Goal: Task Accomplishment & Management: Manage account settings

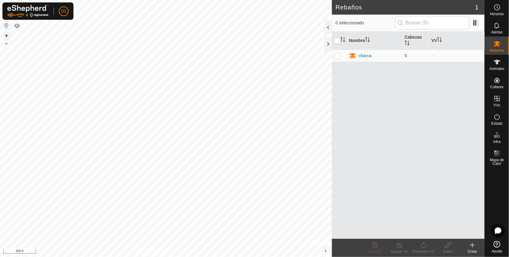
click at [5, 37] on button "+" at bounding box center [6, 35] width 7 height 7
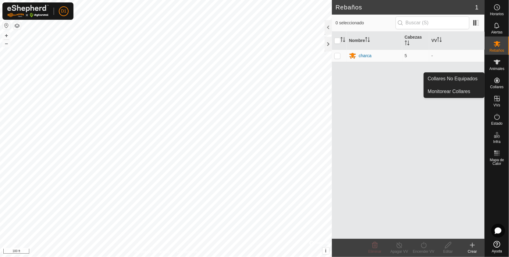
click at [495, 81] on icon at bounding box center [496, 80] width 5 height 5
click at [462, 77] on link "Collares No Equipados" at bounding box center [454, 79] width 60 height 12
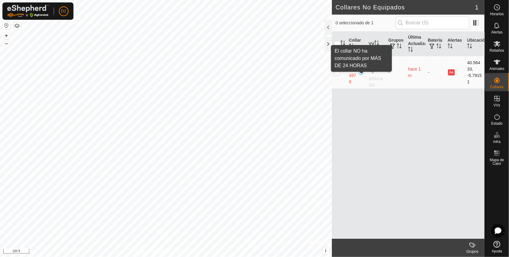
click at [361, 75] on span at bounding box center [361, 72] width 5 height 5
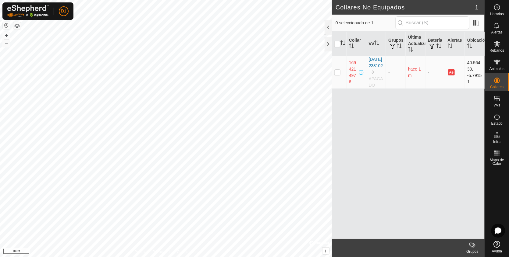
click at [361, 75] on span at bounding box center [361, 72] width 5 height 5
click at [414, 42] on th "Última Actualización" at bounding box center [415, 44] width 20 height 25
click at [433, 46] on span "button" at bounding box center [431, 46] width 5 height 5
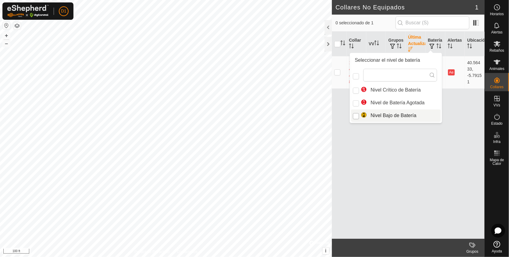
click at [355, 118] on input "Nivel Bajo de Batería" at bounding box center [356, 116] width 6 height 6
checkbox input "true"
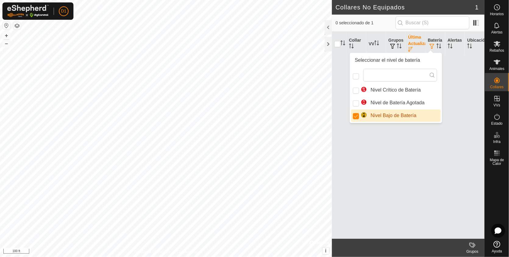
click at [437, 108] on div "Collar VV Grupos Última Actualización Batería Alertas Ubicación" at bounding box center [408, 135] width 153 height 207
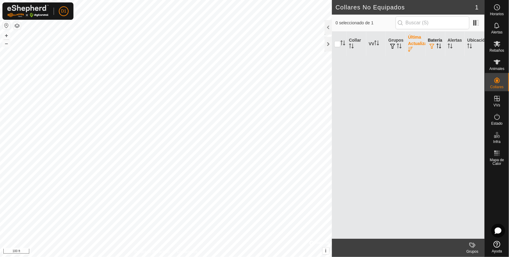
click at [437, 45] on icon "Activar para ordenar" at bounding box center [437, 46] width 1 height 5
click at [437, 45] on icon "Activar para ordenar" at bounding box center [438, 46] width 5 height 5
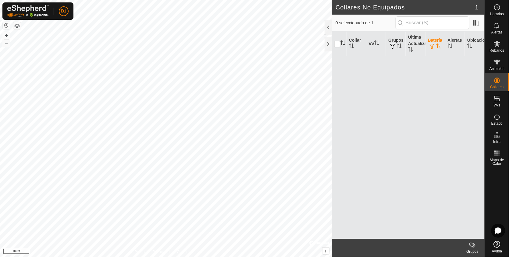
click at [437, 45] on icon "Activar para ordenar" at bounding box center [438, 46] width 5 height 5
click at [335, 41] on input "checkbox" at bounding box center [337, 44] width 6 height 6
checkbox input "false"
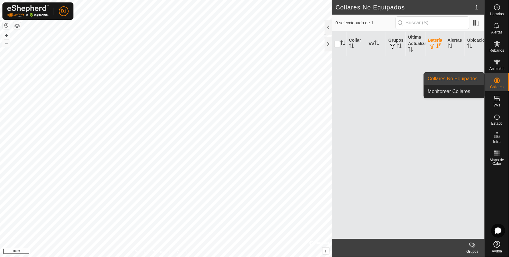
click at [467, 79] on link "Collares No Equipados" at bounding box center [454, 79] width 60 height 12
click at [468, 89] on link "Monitorear Collares" at bounding box center [454, 92] width 60 height 12
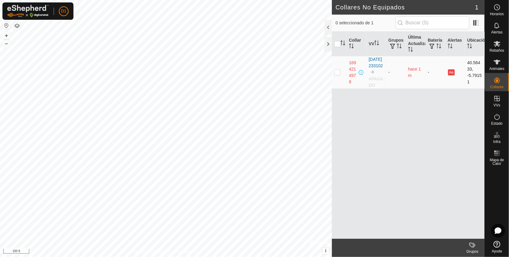
click at [334, 75] on p-checkbox at bounding box center [337, 72] width 6 height 5
checkbox input "true"
click at [427, 155] on div "Collar VV Grupos Última Actualización Batería Alertas Ubicación 1694214978 [DAT…" at bounding box center [408, 135] width 153 height 207
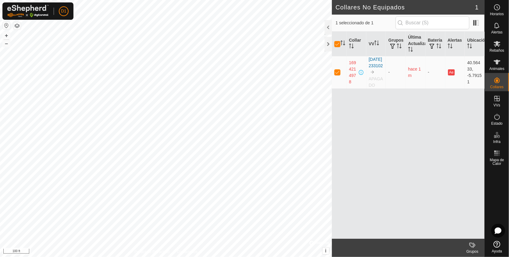
click at [427, 155] on div "Collar VV Grupos Última Actualización Batería Alertas Ubicación 1694214978 [DAT…" at bounding box center [408, 135] width 153 height 207
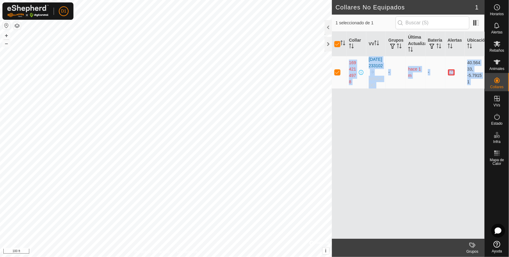
click at [427, 155] on div "Collar VV Grupos Última Actualización Batería Alertas Ubicación 1694214978 [DAT…" at bounding box center [408, 135] width 153 height 207
click at [341, 41] on icon "Activar para ordenar" at bounding box center [342, 43] width 5 height 5
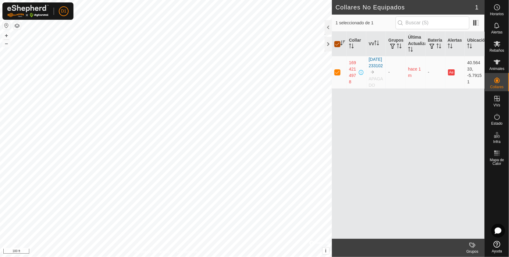
click at [338, 43] on input "checkbox" at bounding box center [337, 44] width 6 height 6
checkbox input "false"
click at [338, 43] on input "checkbox" at bounding box center [337, 44] width 6 height 6
checkbox input "true"
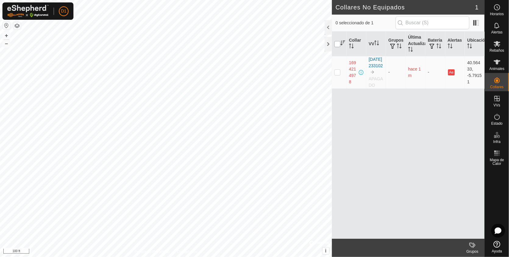
checkbox input "true"
click at [352, 41] on th "Collar" at bounding box center [356, 44] width 20 height 25
click at [378, 44] on icon "Activar para ordenar" at bounding box center [378, 44] width 2 height 1
click at [378, 44] on icon "Activar para ordenar" at bounding box center [376, 43] width 5 height 5
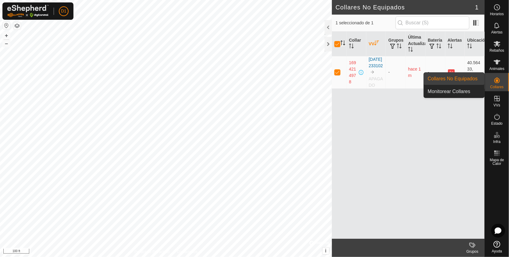
click at [451, 80] on link "Collares No Equipados" at bounding box center [454, 79] width 60 height 12
click at [454, 89] on link "Monitorear Collares" at bounding box center [454, 92] width 60 height 12
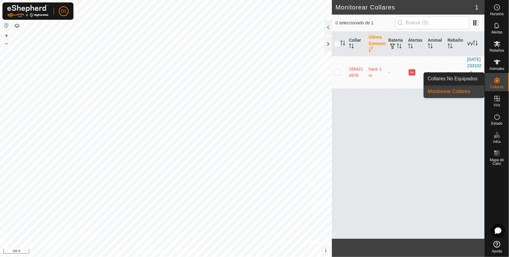
click at [497, 80] on icon at bounding box center [496, 80] width 5 height 5
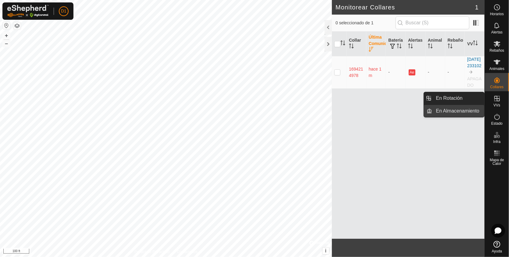
click at [461, 107] on link "En Almacenamiento" at bounding box center [458, 111] width 52 height 12
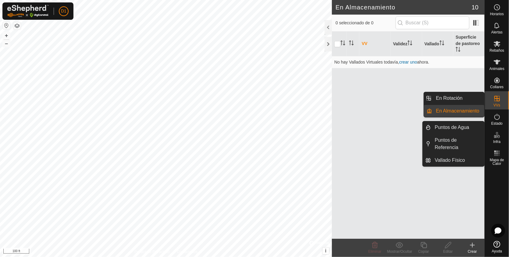
click at [495, 100] on icon at bounding box center [496, 98] width 7 height 7
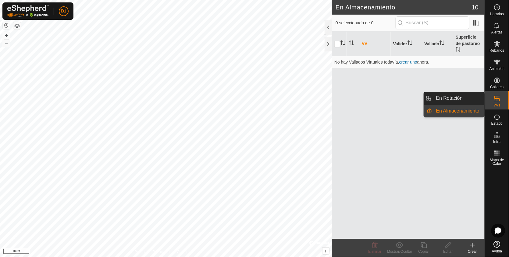
click at [452, 110] on link "En Almacenamiento" at bounding box center [458, 111] width 52 height 12
click at [444, 99] on link "En Rotación" at bounding box center [458, 98] width 52 height 12
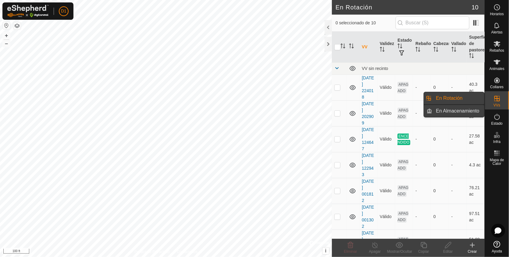
click at [449, 108] on link "En Almacenamiento" at bounding box center [458, 111] width 52 height 12
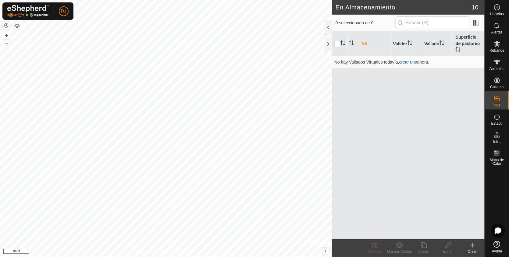
click at [471, 245] on icon at bounding box center [472, 245] width 4 height 0
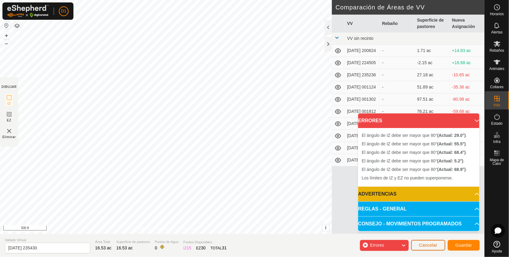
click at [425, 241] on button "Cancelar" at bounding box center [428, 245] width 34 height 11
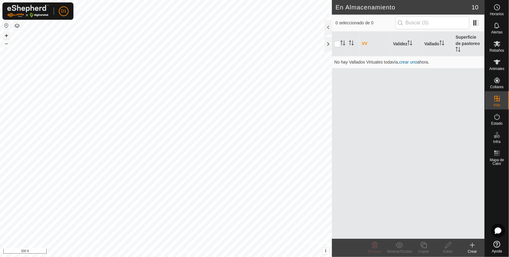
click at [4, 35] on button "+" at bounding box center [6, 35] width 7 height 7
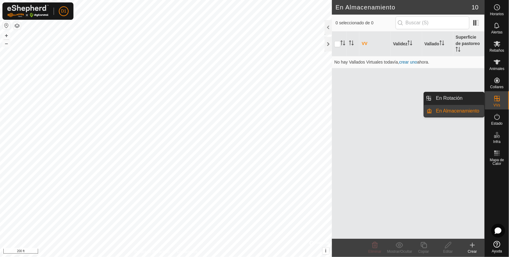
click at [467, 113] on link "En Almacenamiento" at bounding box center [458, 111] width 52 height 12
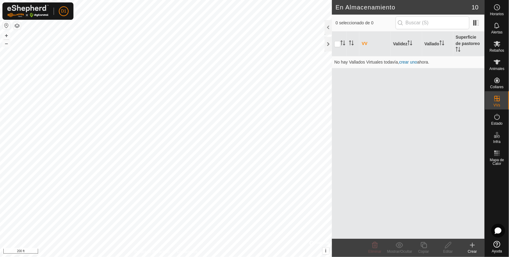
click at [472, 245] on icon at bounding box center [472, 245] width 0 height 4
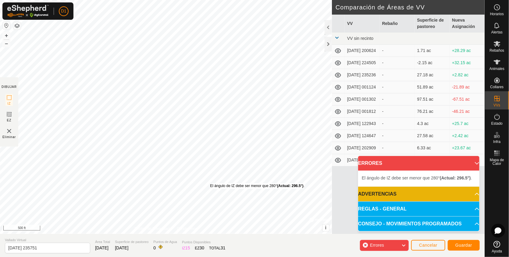
click at [210, 184] on div "El ángulo de IZ debe ser menor que 280° (Actual: 296.5°) ." at bounding box center [257, 186] width 94 height 5
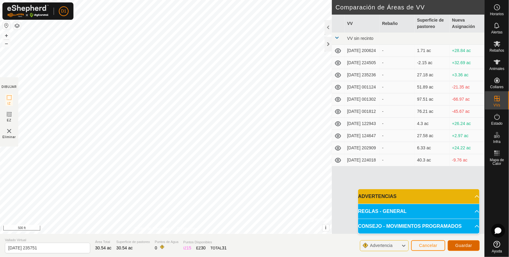
click at [467, 245] on span "Guardar" at bounding box center [463, 245] width 17 height 5
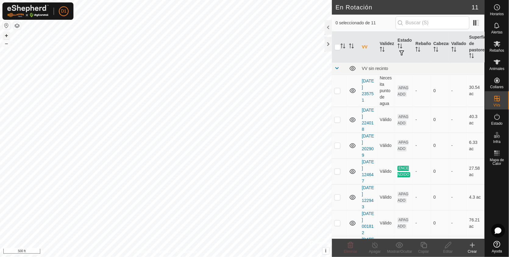
click at [4, 35] on button "+" at bounding box center [6, 35] width 7 height 7
click at [201, 0] on html "D1 Horarios Alertas Rebaños Animales Collares VVs Estado Infra Mapa de Calor Ay…" at bounding box center [254, 128] width 509 height 257
click at [200, 0] on html "D1 Horarios Alertas Rebaños Animales Collares VVs Estado Infra Mapa de Calor Ay…" at bounding box center [254, 128] width 509 height 257
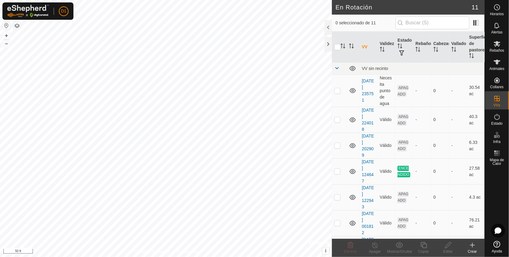
click at [228, 0] on html "D1 Horarios Alertas Rebaños Animales Collares VVs Estado Infra Mapa de Calor Ay…" at bounding box center [254, 128] width 509 height 257
click at [82, 257] on html "D1 Horarios Alertas Rebaños Animales Collares VVs Estado Infra Mapa de Calor Ay…" at bounding box center [254, 128] width 509 height 257
click at [139, 257] on html "D1 Horarios Alertas Rebaños Animales Collares VVs Estado Infra Mapa de Calor Ay…" at bounding box center [254, 128] width 509 height 257
click at [121, 257] on html "D1 Horarios Alertas Rebaños Animales Collares VVs Estado Infra Mapa de Calor Ay…" at bounding box center [254, 128] width 509 height 257
click at [378, 93] on td "Necesita punto de agua" at bounding box center [386, 91] width 18 height 32
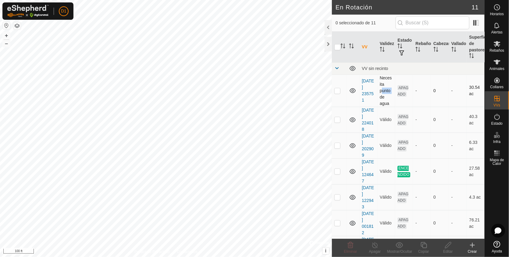
click at [378, 93] on td "Necesita punto de agua" at bounding box center [386, 91] width 18 height 32
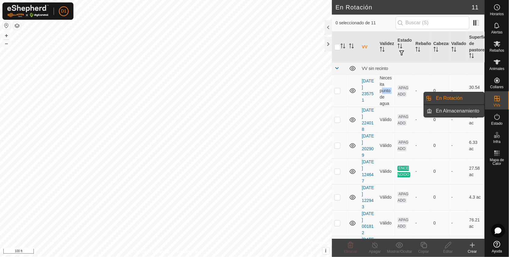
click at [459, 111] on link "En Almacenamiento" at bounding box center [458, 111] width 52 height 12
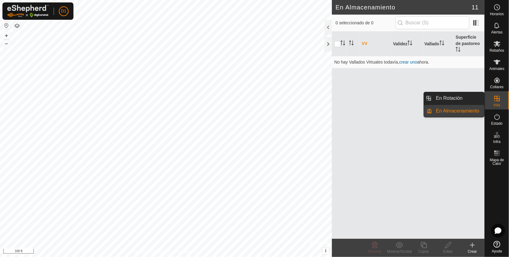
click at [459, 111] on link "En Almacenamiento" at bounding box center [458, 111] width 52 height 12
click at [471, 110] on link "En Almacenamiento" at bounding box center [458, 111] width 52 height 12
click at [455, 100] on link "En Rotación" at bounding box center [458, 98] width 52 height 12
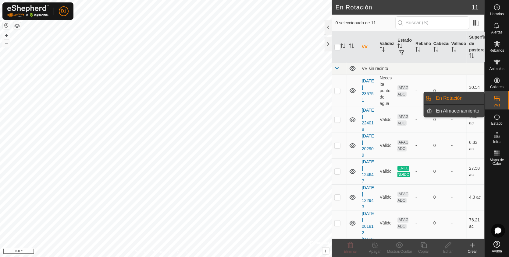
click at [454, 109] on link "En Almacenamiento" at bounding box center [458, 111] width 52 height 12
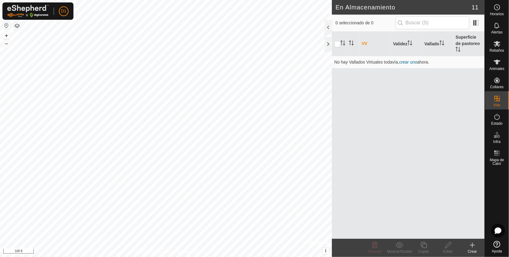
click at [474, 245] on icon at bounding box center [471, 245] width 7 height 7
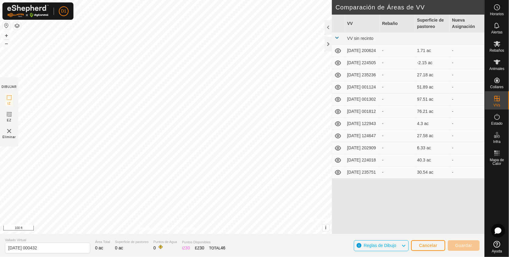
click at [73, 16] on div "D1" at bounding box center [37, 10] width 71 height 17
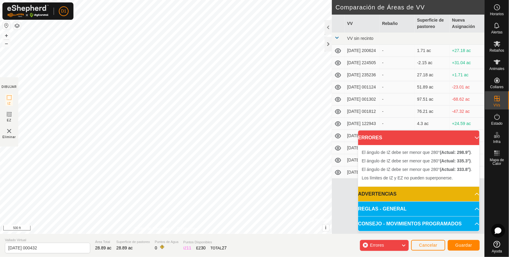
click at [200, 75] on div "El ángulo de IZ debe ser menor que 280° (Actual: 298.9°) . + – ⇧ i © Mapbox , ©…" at bounding box center [166, 117] width 332 height 234
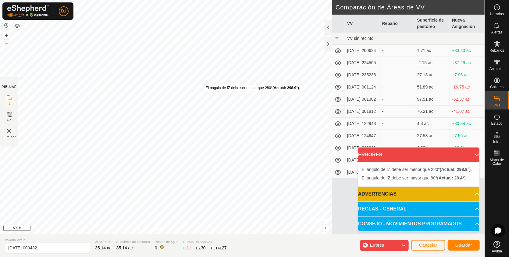
drag, startPoint x: 226, startPoint y: 63, endPoint x: 205, endPoint y: 85, distance: 30.4
click at [206, 85] on div "El ángulo de IZ debe ser menor que 280° (Actual: 298.9°) ." at bounding box center [253, 87] width 94 height 5
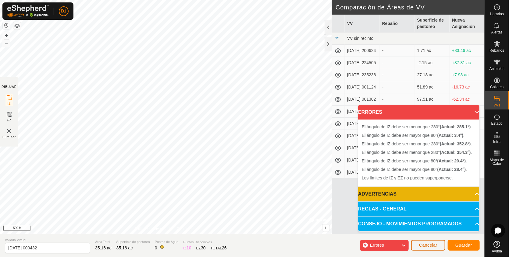
click at [425, 245] on span "Cancelar" at bounding box center [428, 245] width 18 height 5
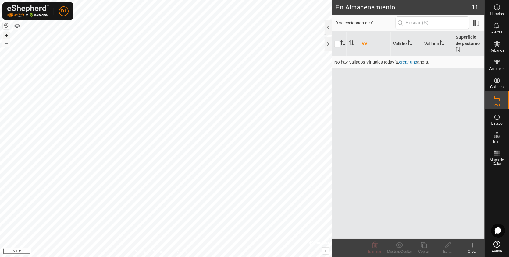
click at [6, 33] on button "+" at bounding box center [6, 35] width 7 height 7
click at [5, 43] on button "–" at bounding box center [6, 43] width 7 height 7
click at [8, 37] on button "+" at bounding box center [6, 35] width 7 height 7
click at [471, 248] on icon at bounding box center [471, 245] width 7 height 7
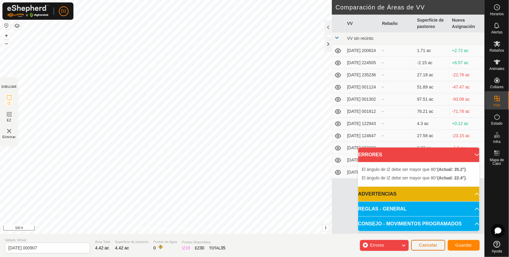
click at [422, 247] on span "Cancelar" at bounding box center [428, 245] width 18 height 5
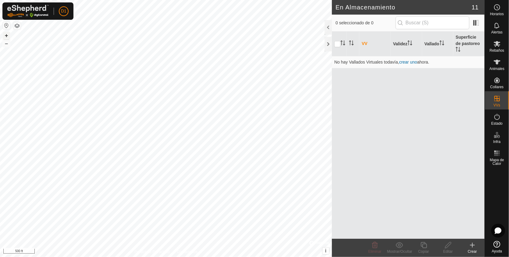
click at [5, 37] on button "+" at bounding box center [6, 35] width 7 height 7
click at [472, 248] on icon at bounding box center [472, 245] width 0 height 4
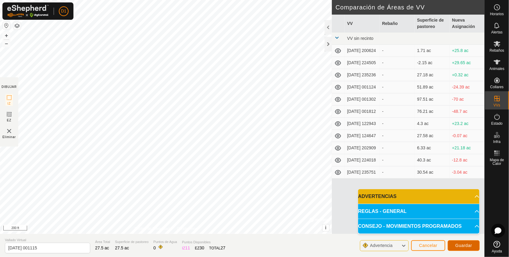
click at [469, 246] on span "Guardar" at bounding box center [463, 245] width 17 height 5
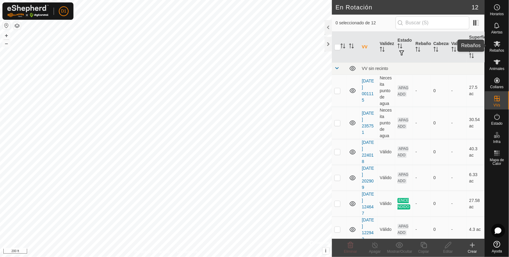
click at [496, 47] on icon at bounding box center [496, 43] width 7 height 7
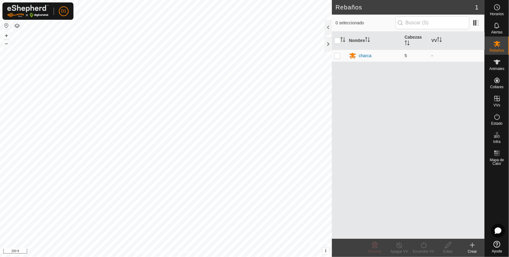
click at [337, 57] on p-checkbox at bounding box center [337, 55] width 6 height 5
checkbox input "true"
click at [337, 57] on p-checkbox at bounding box center [337, 55] width 6 height 5
checkbox input "false"
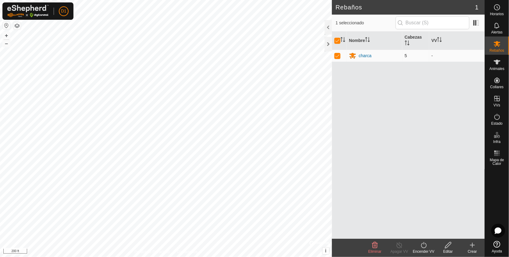
checkbox input "false"
click at [337, 57] on p-checkbox at bounding box center [337, 55] width 6 height 5
checkbox input "true"
click at [326, 26] on div at bounding box center [327, 27] width 7 height 15
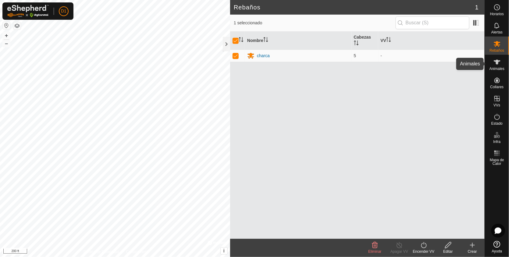
click at [494, 68] on span "Animales" at bounding box center [496, 69] width 15 height 4
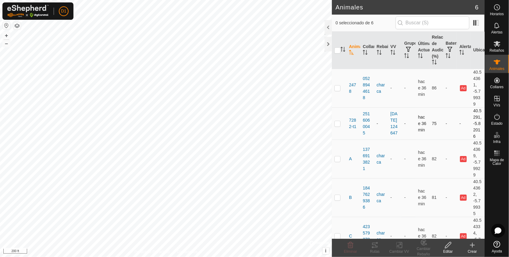
scroll to position [61, 0]
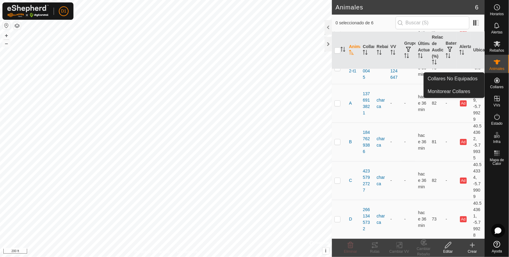
click at [495, 85] on span "Collares" at bounding box center [496, 87] width 13 height 4
click at [453, 89] on link "Monitorear Collares" at bounding box center [454, 92] width 60 height 12
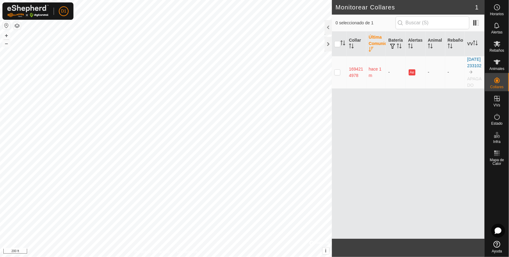
click at [336, 74] on p-checkbox at bounding box center [337, 72] width 6 height 5
checkbox input "true"
click at [496, 117] on icon at bounding box center [496, 116] width 7 height 7
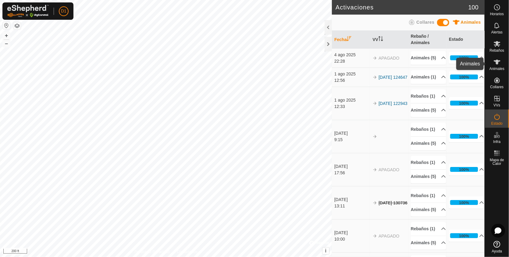
click at [499, 64] on icon at bounding box center [496, 61] width 7 height 7
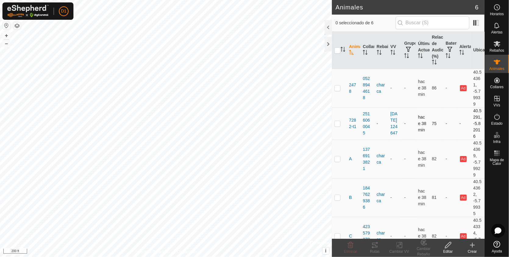
click at [336, 126] on p-checkbox at bounding box center [337, 123] width 6 height 5
click at [6, 44] on button "–" at bounding box center [6, 43] width 7 height 7
click at [5, 35] on button "+" at bounding box center [6, 35] width 7 height 7
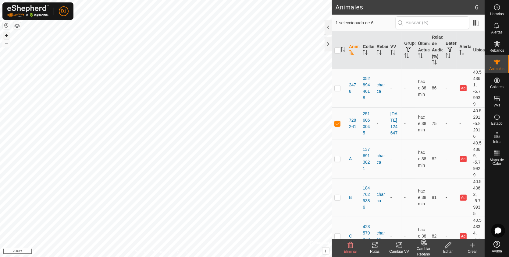
click at [5, 35] on button "+" at bounding box center [6, 35] width 7 height 7
click at [5, 37] on button "+" at bounding box center [6, 35] width 7 height 7
click at [376, 246] on icon at bounding box center [374, 245] width 7 height 7
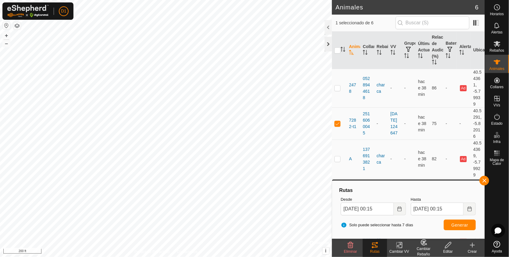
click at [324, 43] on div at bounding box center [327, 44] width 7 height 15
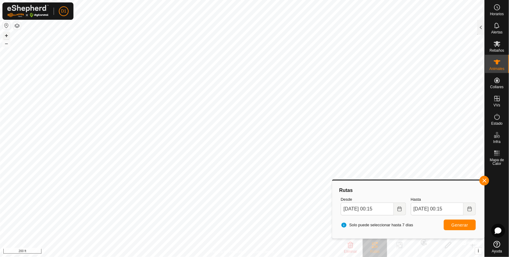
click at [5, 34] on button "+" at bounding box center [6, 35] width 7 height 7
click at [97, 0] on html "D1 Horarios Alertas Rebaños Animales Collares VVs Estado Infra Mapa de Calor Ay…" at bounding box center [254, 128] width 509 height 257
click at [99, 0] on html "D1 Horarios Alertas Rebaños Animales Collares VVs Estado Infra Mapa de Calor Ay…" at bounding box center [254, 128] width 509 height 257
click at [485, 180] on button "button" at bounding box center [484, 181] width 10 height 10
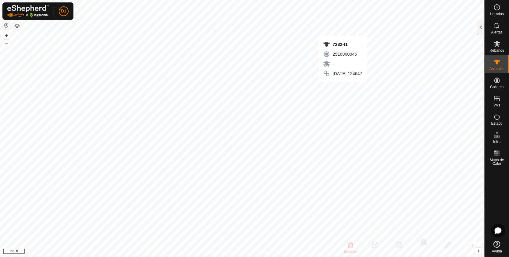
checkbox input "false"
click at [479, 28] on div at bounding box center [480, 27] width 7 height 15
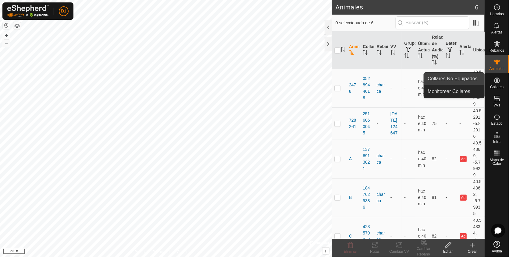
click at [469, 81] on link "Collares No Equipados" at bounding box center [454, 79] width 60 height 12
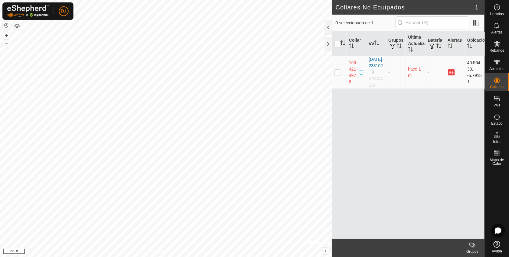
click at [338, 73] on p-checkbox at bounding box center [337, 72] width 6 height 5
checkbox input "true"
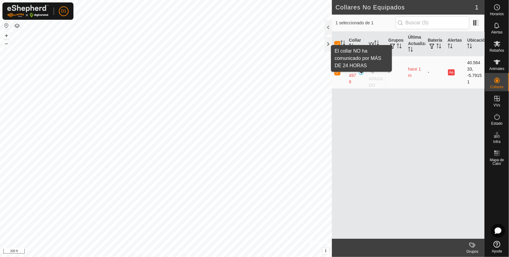
click at [361, 75] on span at bounding box center [361, 72] width 5 height 5
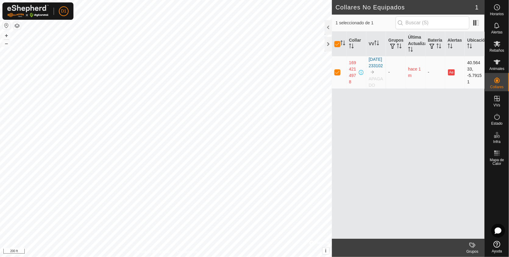
click at [361, 75] on span at bounding box center [361, 72] width 5 height 5
click at [336, 75] on p-checkbox at bounding box center [337, 72] width 6 height 5
checkbox input "false"
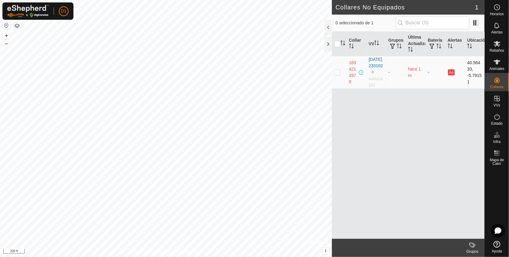
checkbox input "false"
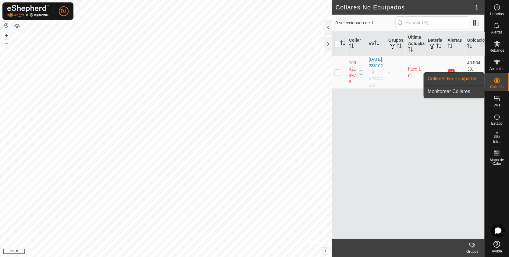
click at [465, 91] on link "Monitorear Collares" at bounding box center [454, 92] width 60 height 12
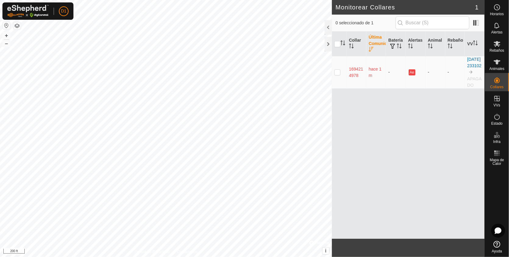
click at [336, 74] on p-checkbox at bounding box center [337, 72] width 6 height 5
checkbox input "true"
click at [337, 74] on p-checkbox at bounding box center [337, 72] width 6 height 5
checkbox input "false"
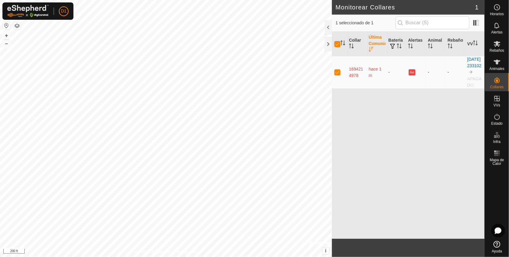
checkbox input "false"
click at [77, 45] on link "Cerrar sesión" at bounding box center [92, 48] width 60 height 10
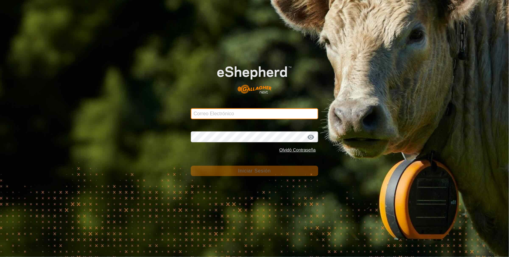
type input "[PERSON_NAME][EMAIL_ADDRESS][DOMAIN_NAME]"
